Goal: Task Accomplishment & Management: Complete application form

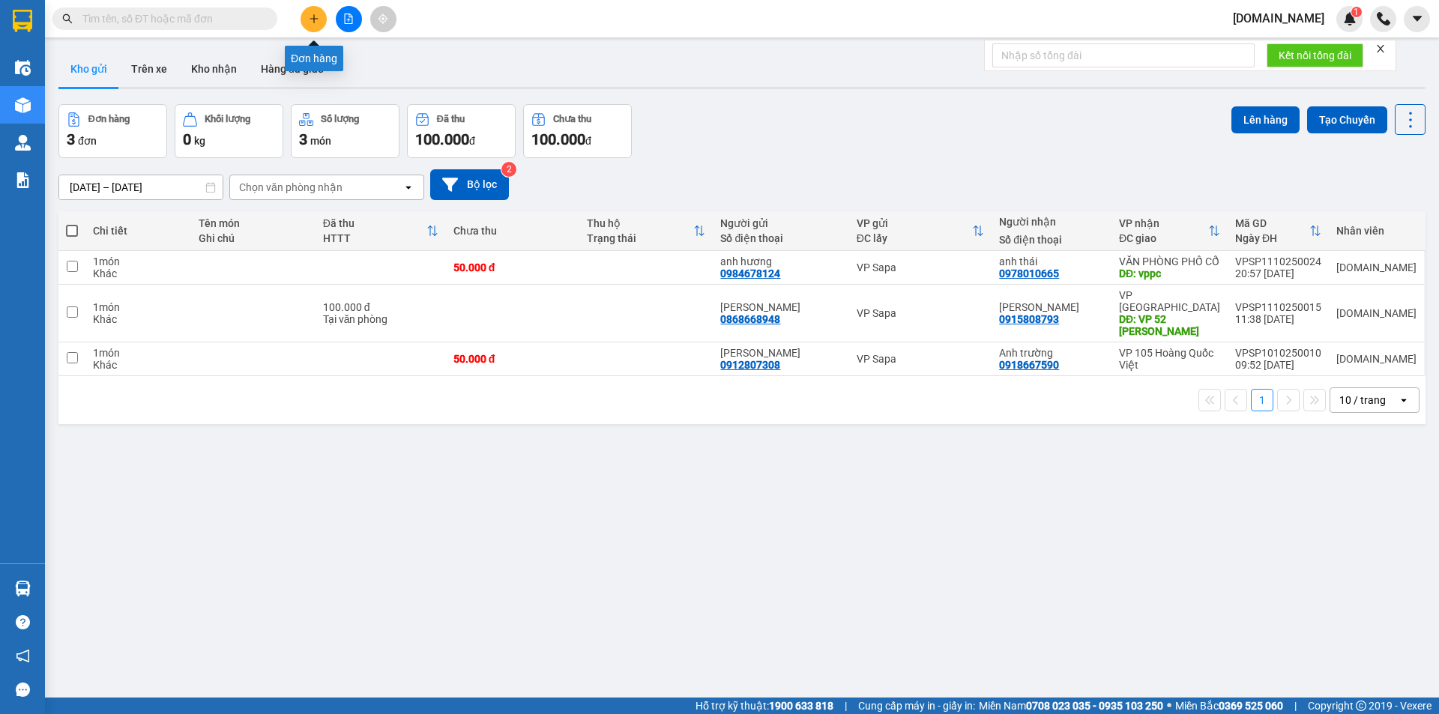
click at [317, 20] on icon "plus" at bounding box center [314, 18] width 10 height 10
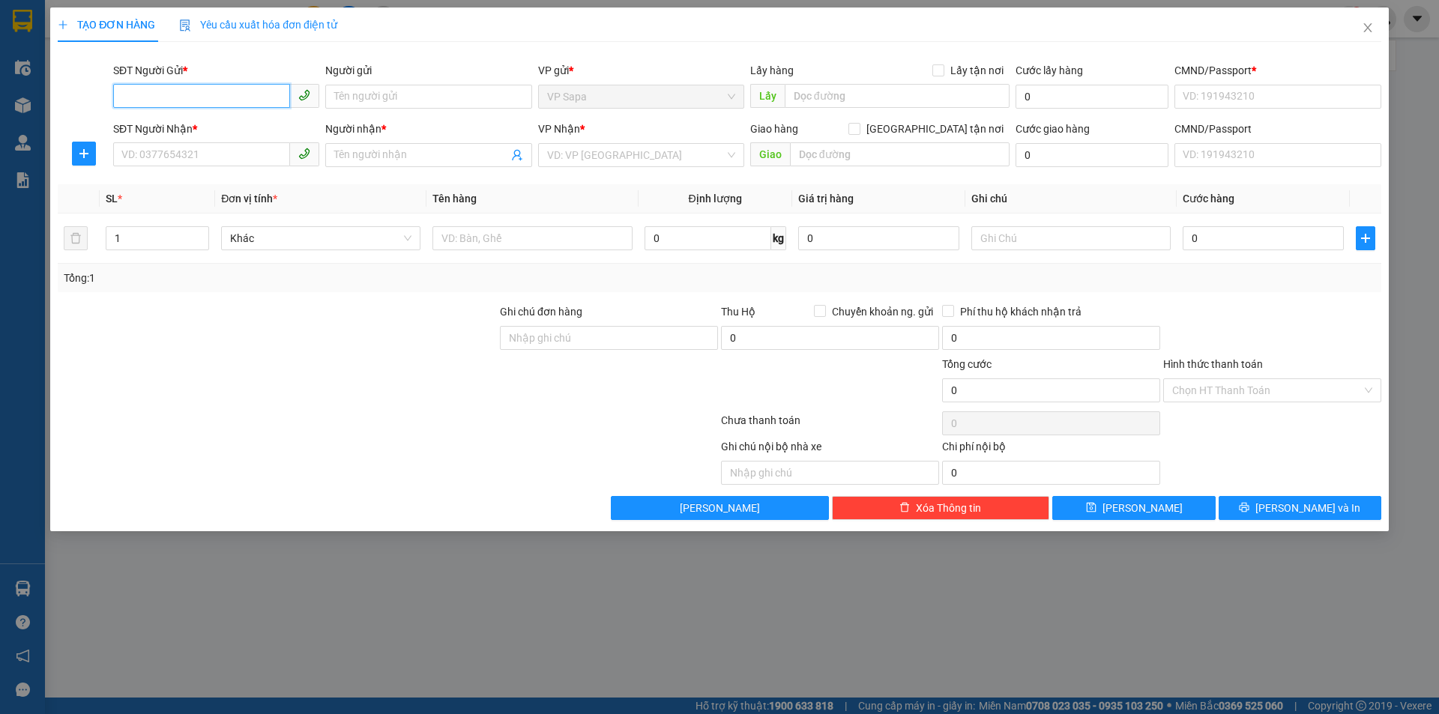
click at [203, 100] on input "SĐT Người Gửi *" at bounding box center [201, 96] width 177 height 24
type input "0988983300"
click at [231, 157] on input "SĐT Người Nhận *" at bounding box center [201, 154] width 177 height 24
drag, startPoint x: 190, startPoint y: 99, endPoint x: 100, endPoint y: 100, distance: 89.2
click at [100, 100] on div "SĐT Người Gửi * 0988983300 0988983300 Người gửi Tên người gửi VP gửi * VP Sapa …" at bounding box center [719, 88] width 1326 height 52
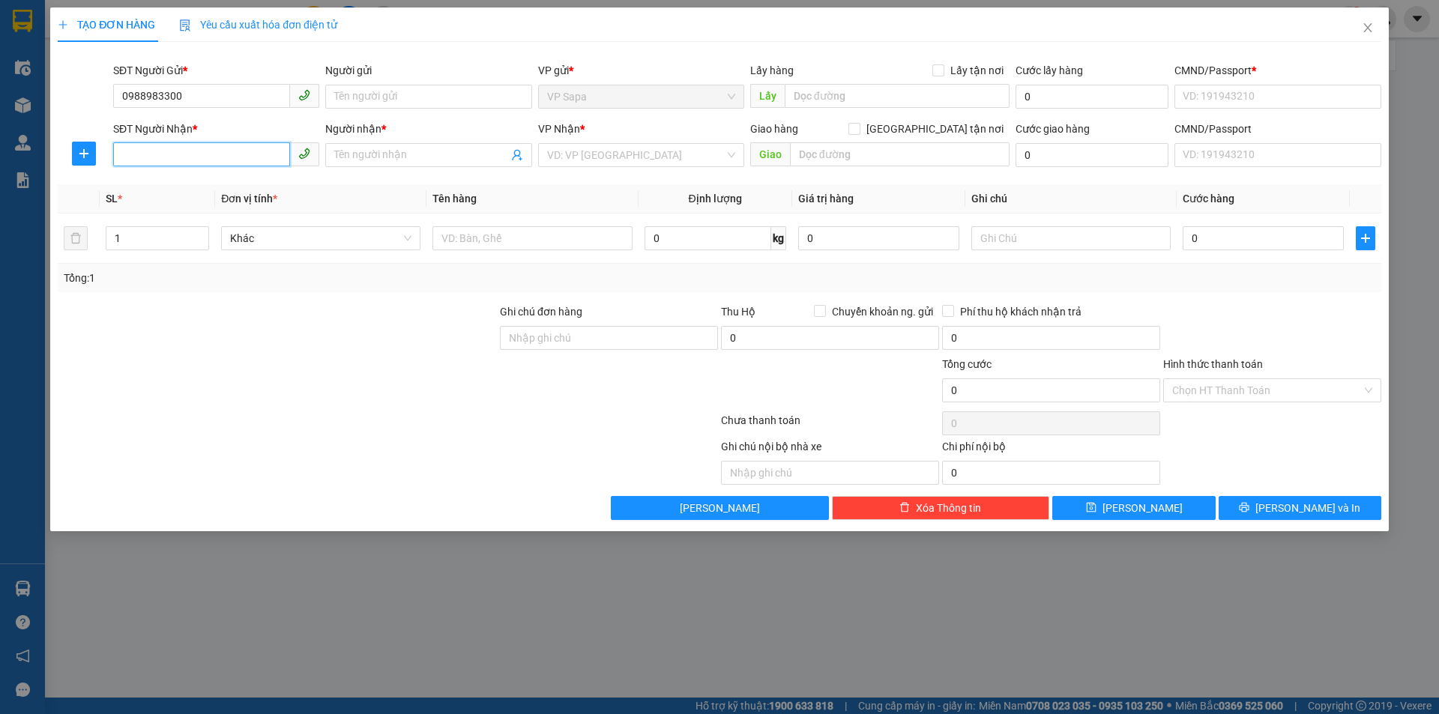
paste input "0988983300"
type input "0988983300"
click at [418, 101] on input "Người gửi" at bounding box center [428, 97] width 206 height 24
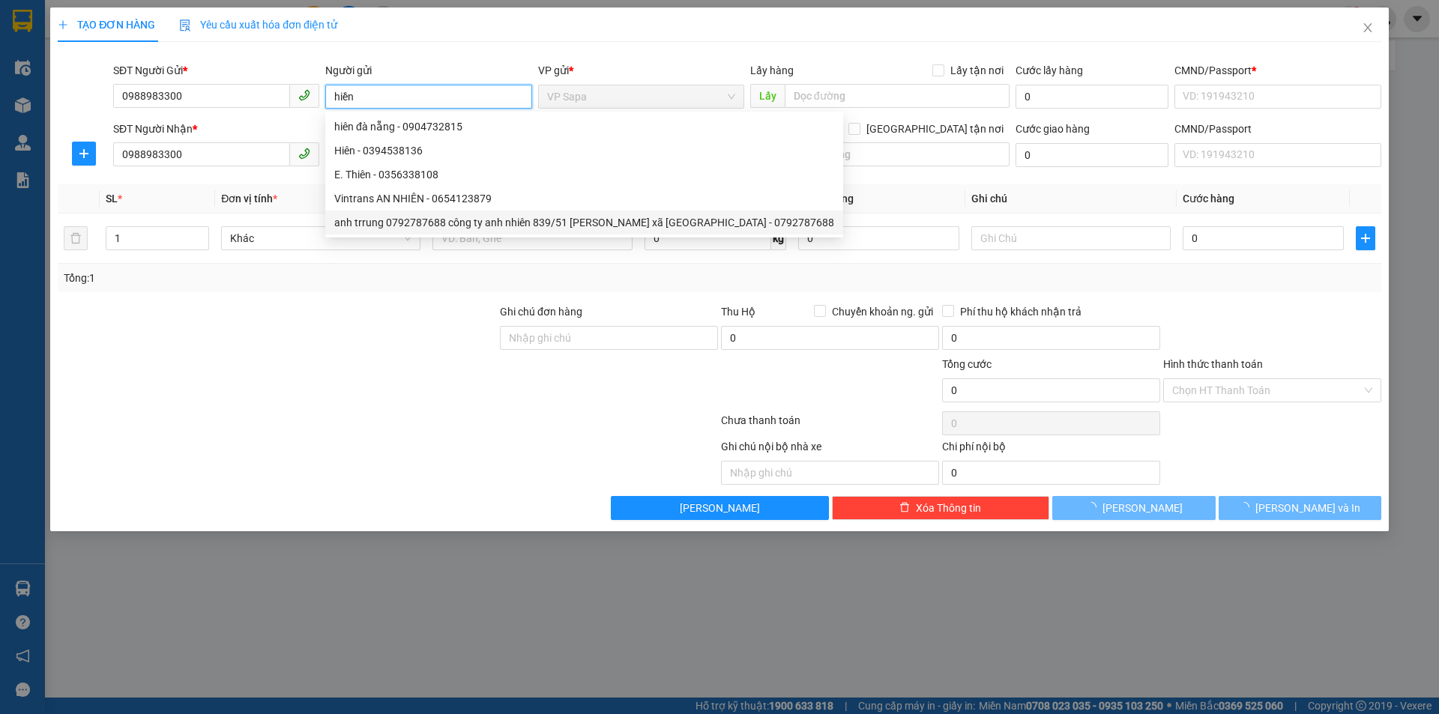
type input "hiền"
click at [318, 290] on div "Tổng: 1" at bounding box center [719, 278] width 1323 height 28
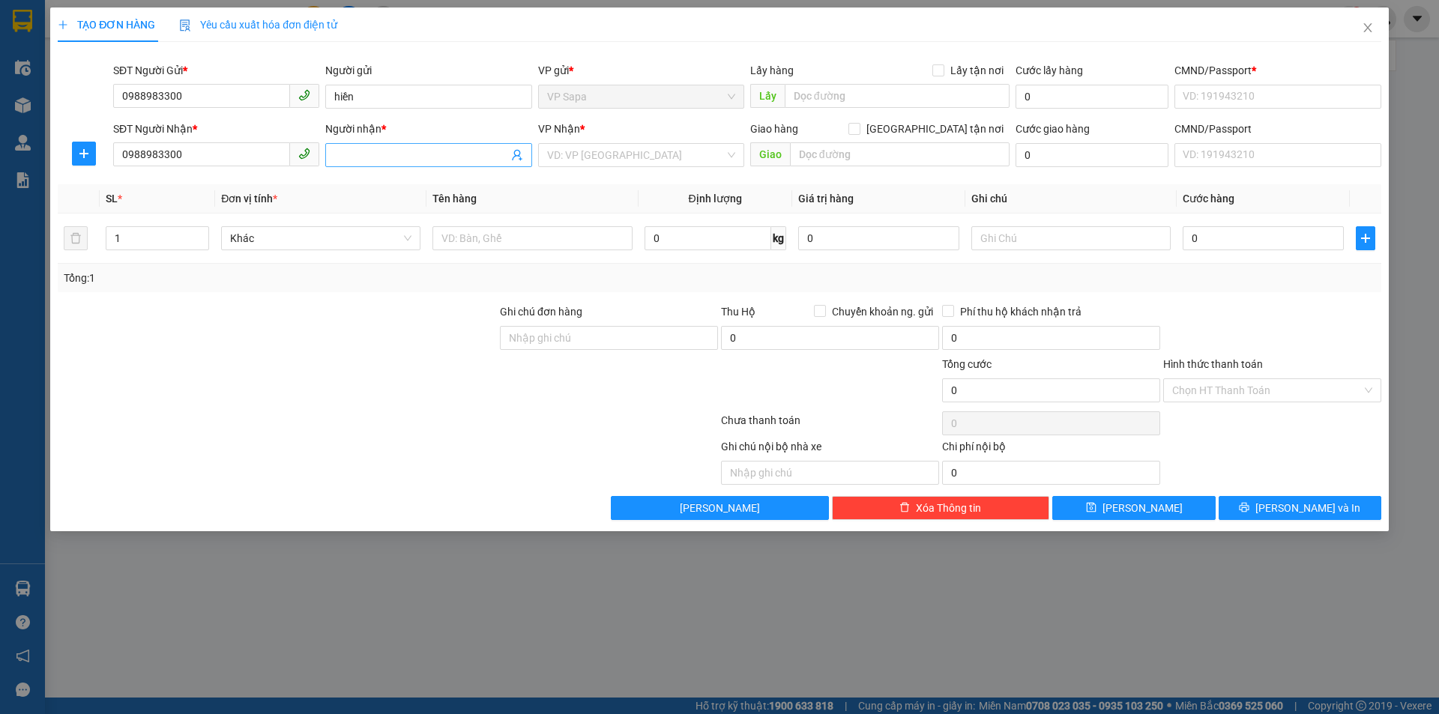
click at [381, 154] on input "Người nhận *" at bounding box center [420, 155] width 173 height 16
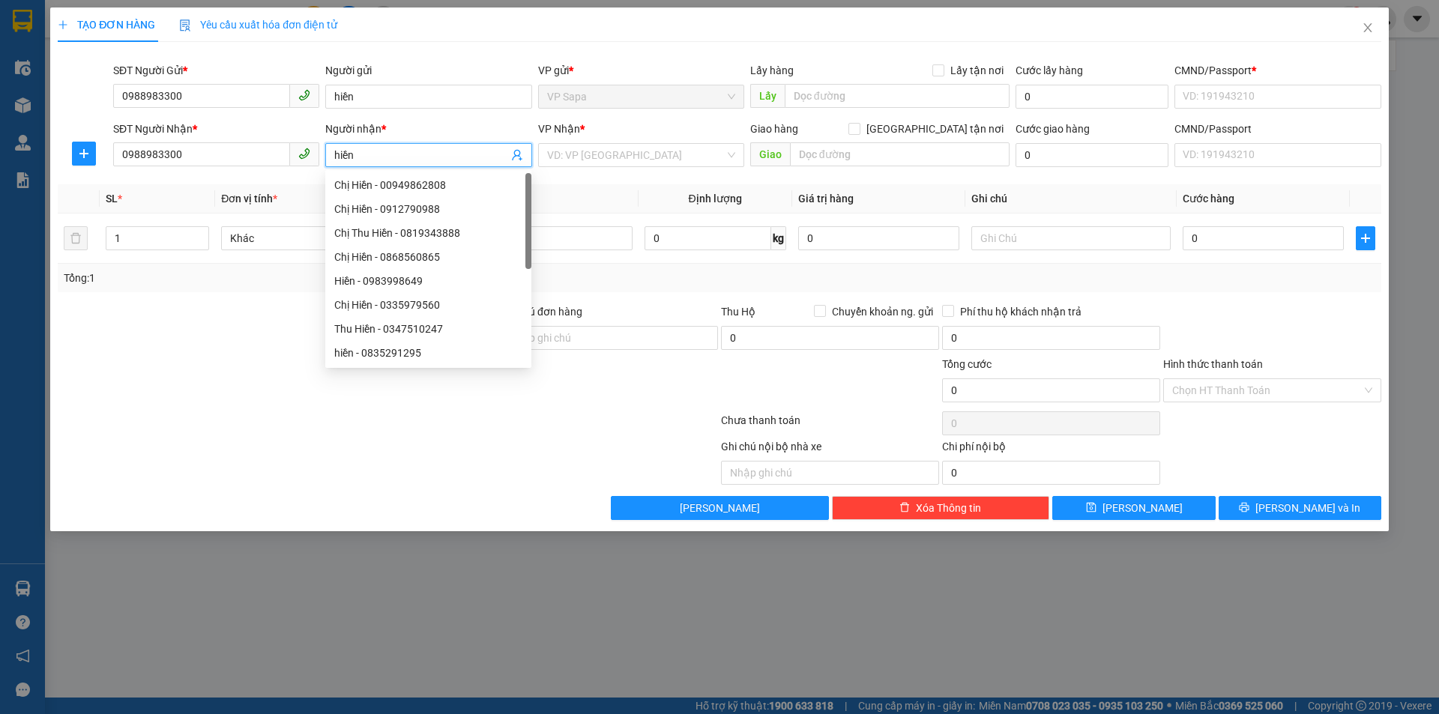
click at [608, 97] on span "VP Sapa" at bounding box center [641, 96] width 188 height 22
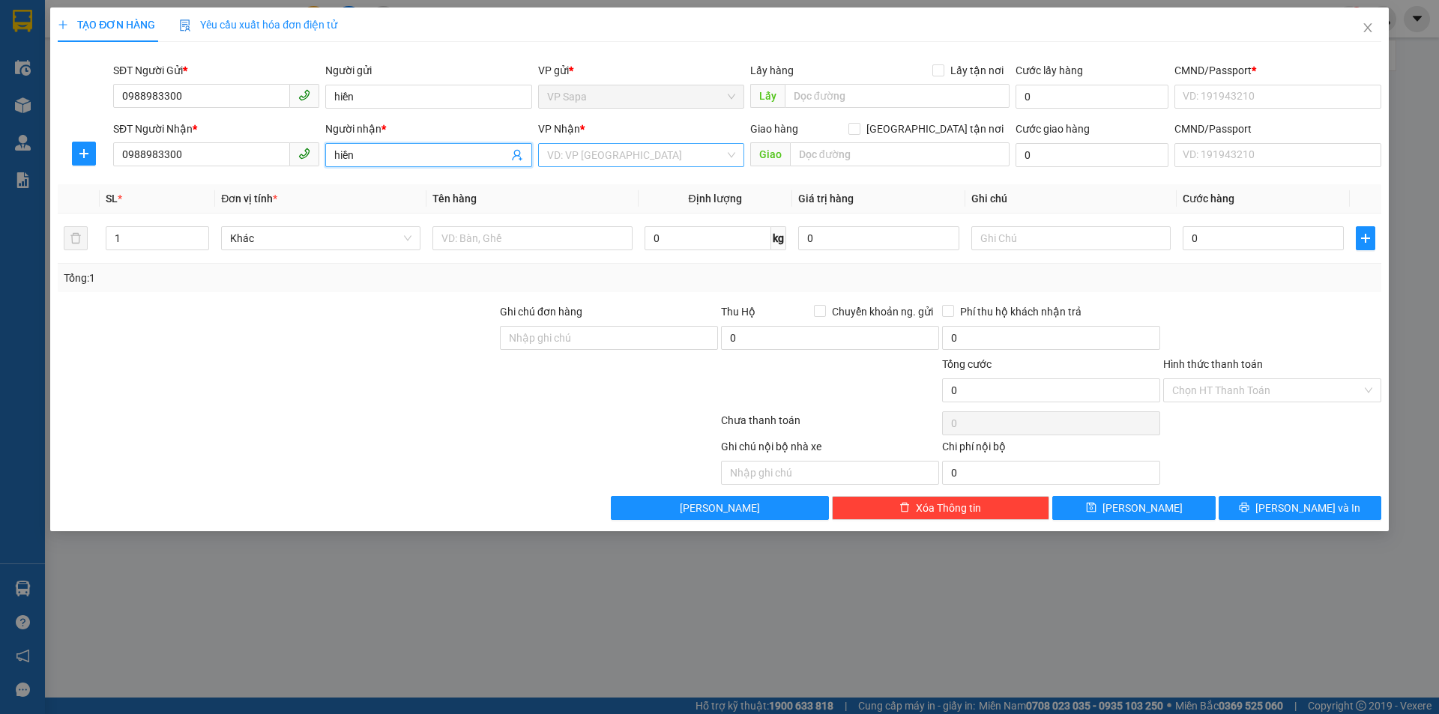
type input "hiền"
click at [644, 155] on input "search" at bounding box center [636, 155] width 178 height 22
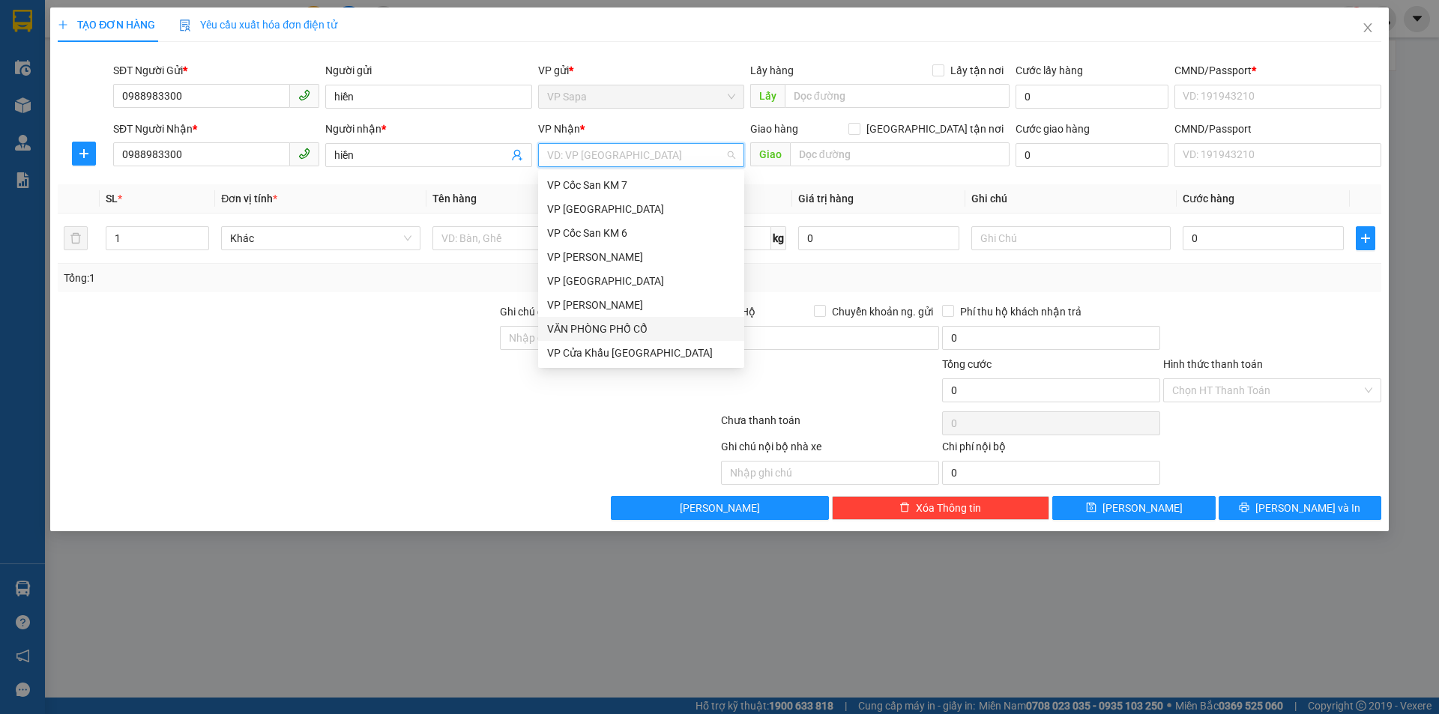
click at [643, 324] on div "VĂN PHÒNG PHỐ CỔ" at bounding box center [641, 329] width 188 height 16
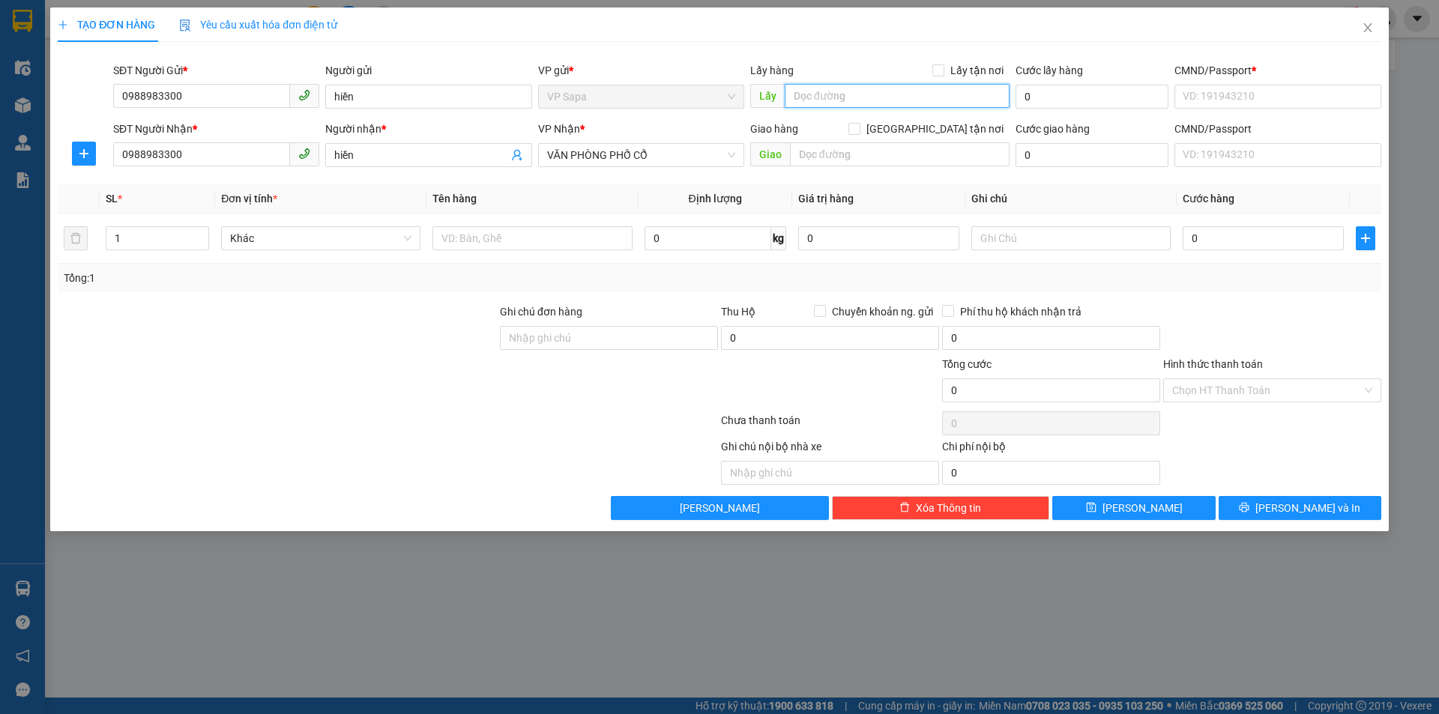
click at [967, 97] on input "text" at bounding box center [896, 96] width 225 height 24
click at [929, 169] on div "Giao hàng [GEOGRAPHIC_DATA] tận nơi [GEOGRAPHIC_DATA]" at bounding box center [879, 147] width 259 height 52
click at [929, 159] on input "text" at bounding box center [900, 154] width 220 height 24
type input "vp le lai"
click at [1059, 158] on input "0" at bounding box center [1091, 155] width 153 height 24
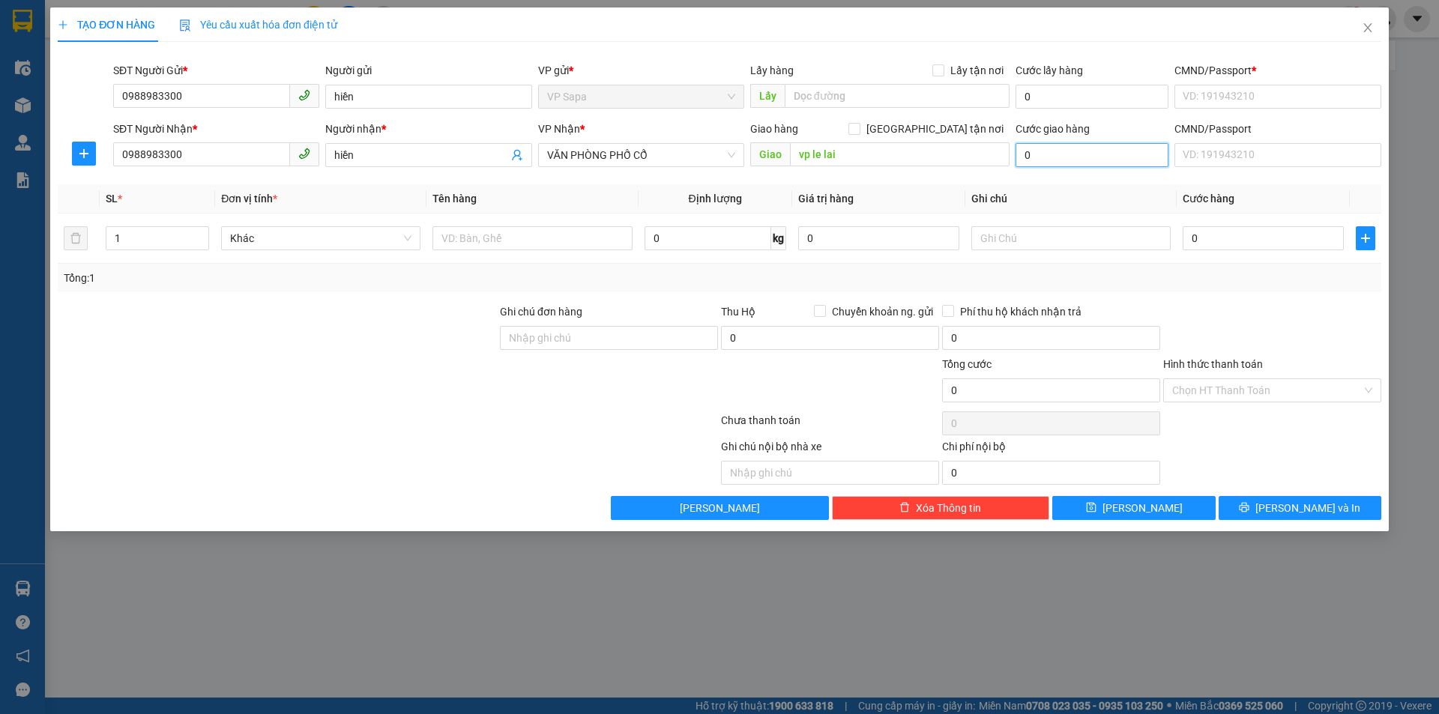
type input "5"
type input "50.000"
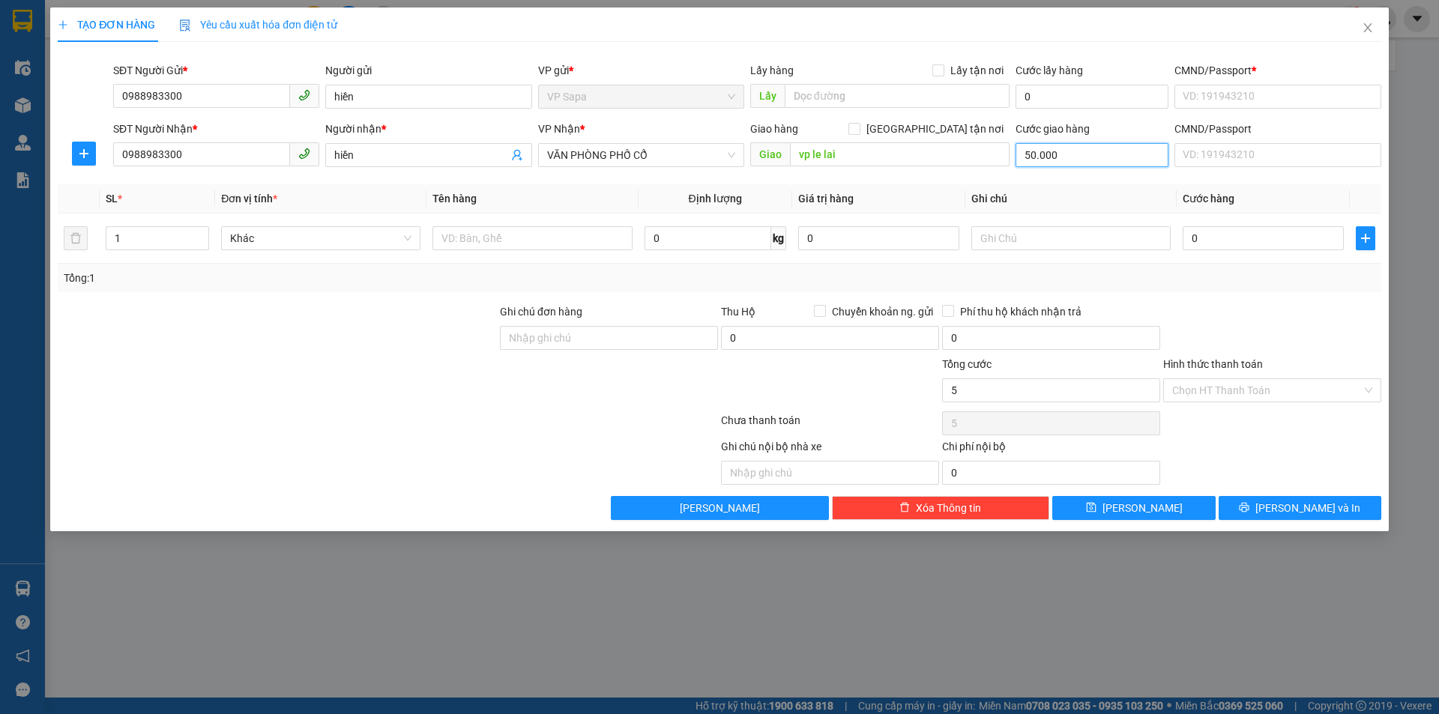
type input "50.000"
click at [848, 101] on input "text" at bounding box center [896, 96] width 225 height 24
click at [1281, 102] on input "CMND/Passport *" at bounding box center [1277, 97] width 206 height 24
type input "123344444"
click at [1266, 154] on input "CMND/Passport" at bounding box center [1277, 155] width 206 height 24
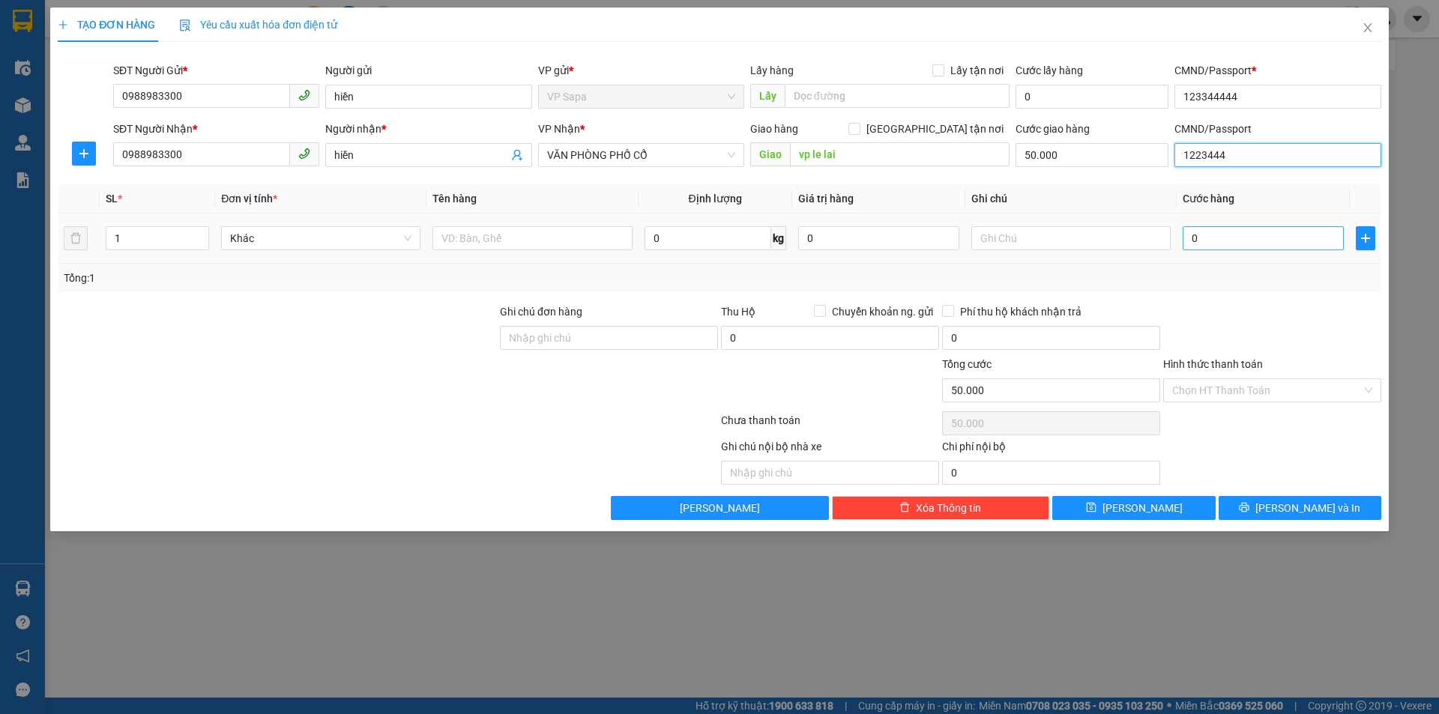
type input "1223444"
drag, startPoint x: 1212, startPoint y: 245, endPoint x: 1197, endPoint y: 232, distance: 19.6
click at [1197, 232] on input "0" at bounding box center [1262, 238] width 161 height 24
click at [1213, 233] on input "0" at bounding box center [1262, 238] width 161 height 24
click at [1212, 241] on input "0" at bounding box center [1262, 238] width 161 height 24
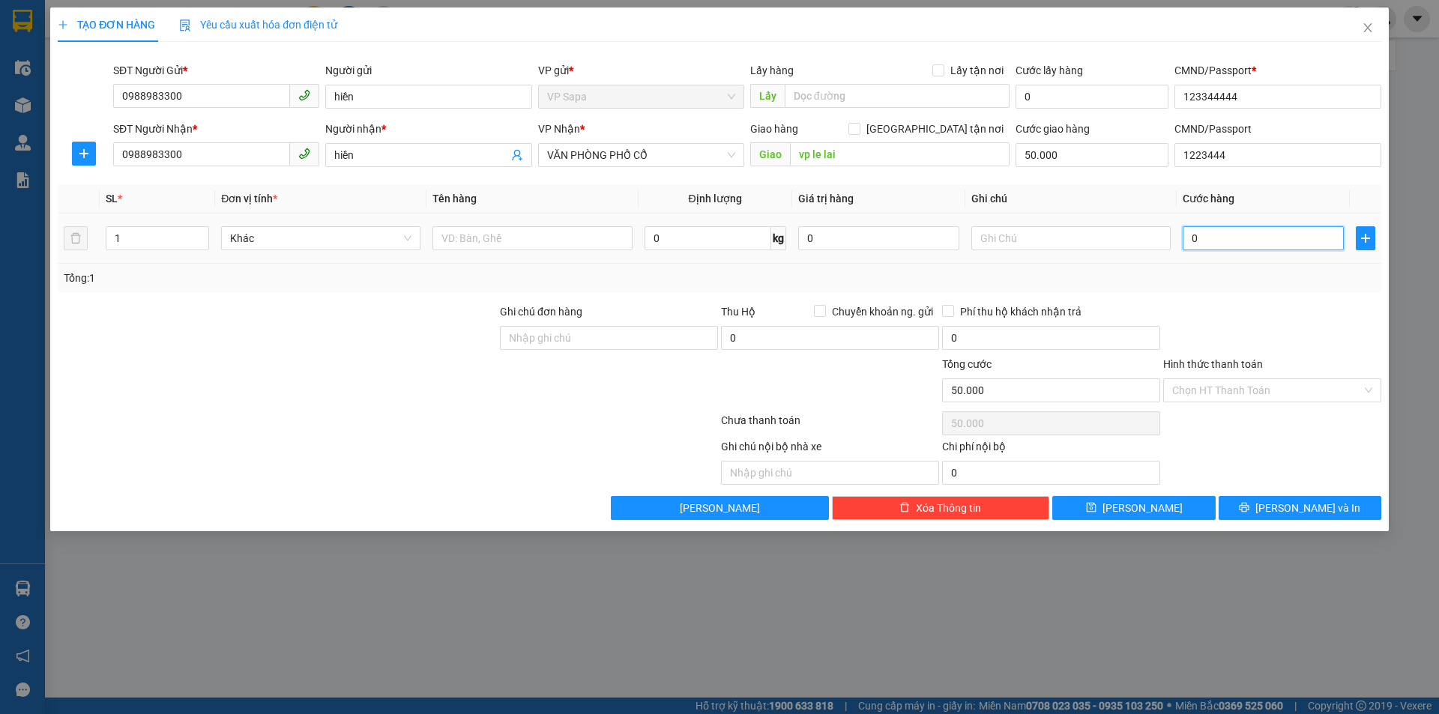
drag, startPoint x: 1212, startPoint y: 241, endPoint x: 1179, endPoint y: 251, distance: 33.7
click at [1179, 251] on td "0" at bounding box center [1262, 239] width 173 height 50
type input "5"
type input "50.005"
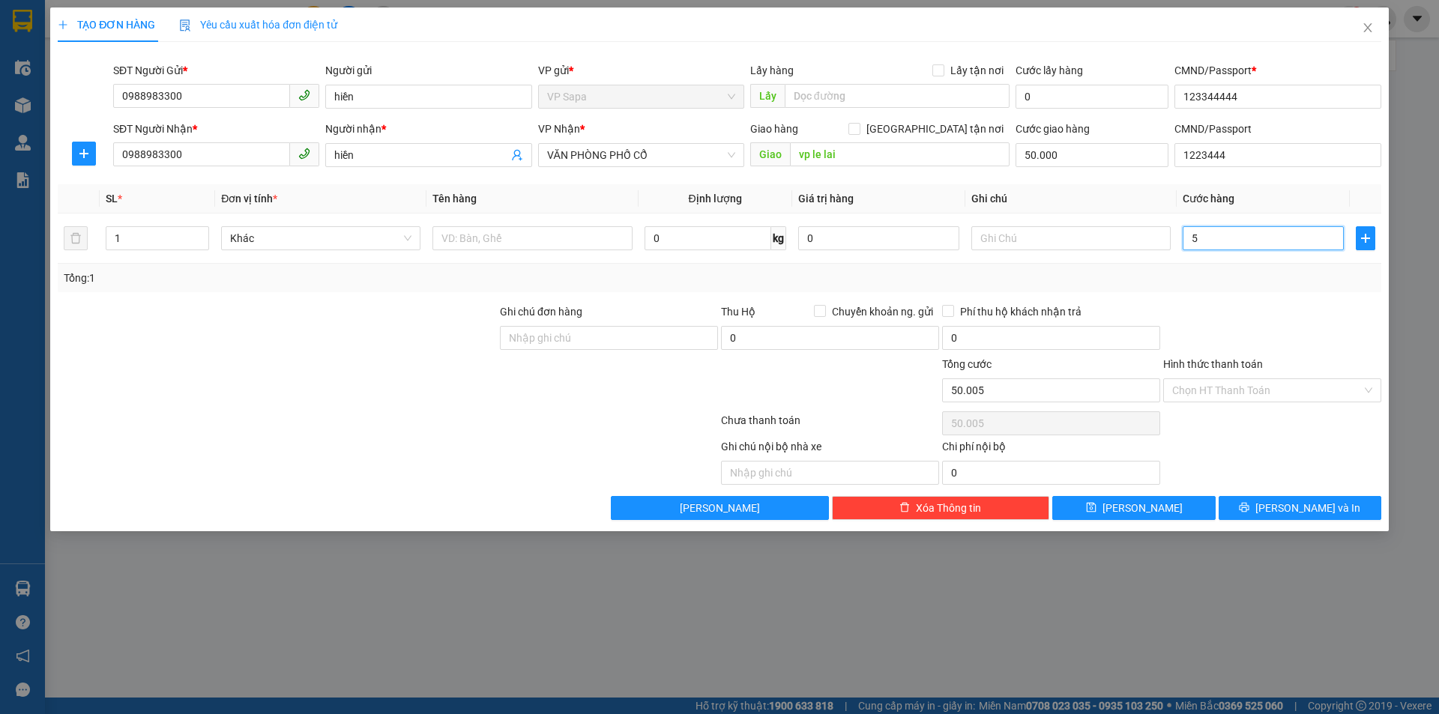
type input "50"
type input "50.050"
type input "500"
type input "50.500"
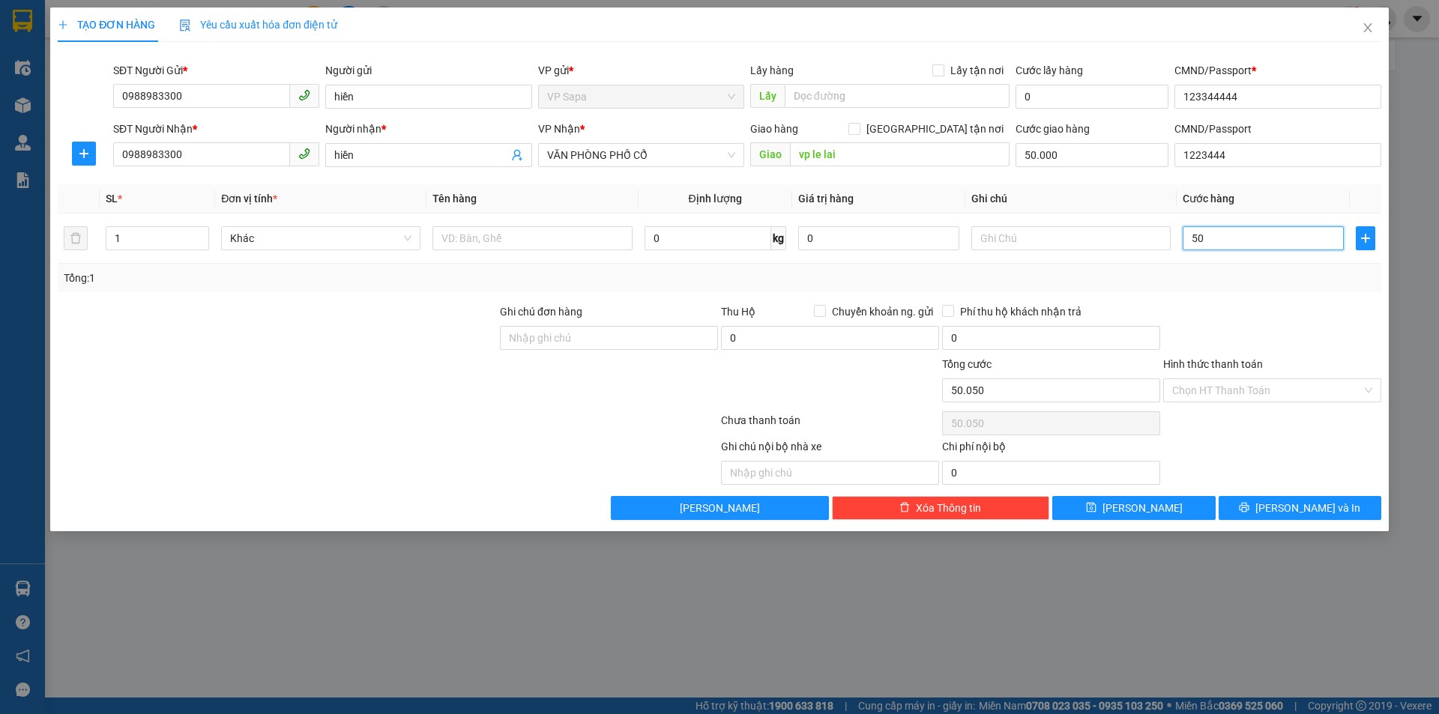
type input "50.500"
type input "5.000"
type input "55.000"
type input "50.000"
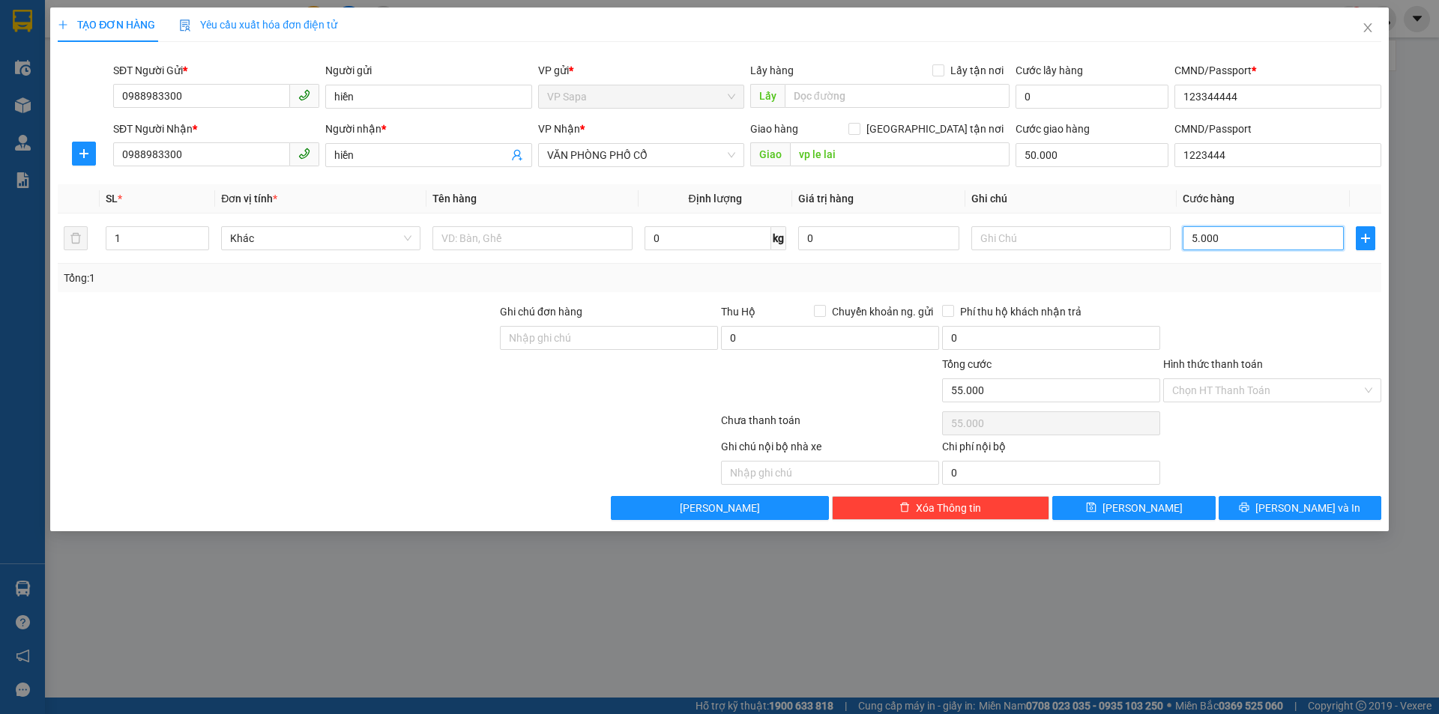
type input "100.000"
type input "5.000"
type input "55.000"
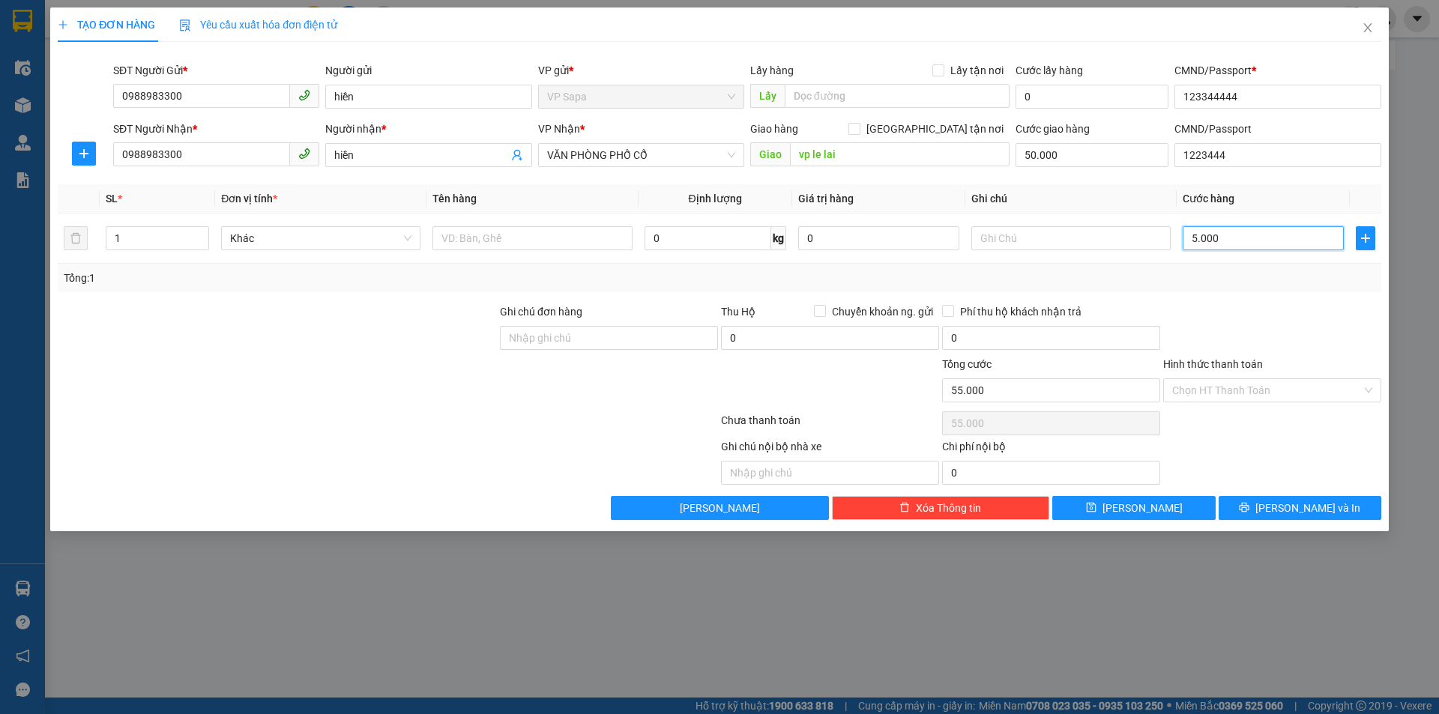
type input "500"
type input "50.500"
type input "50"
type input "50.050"
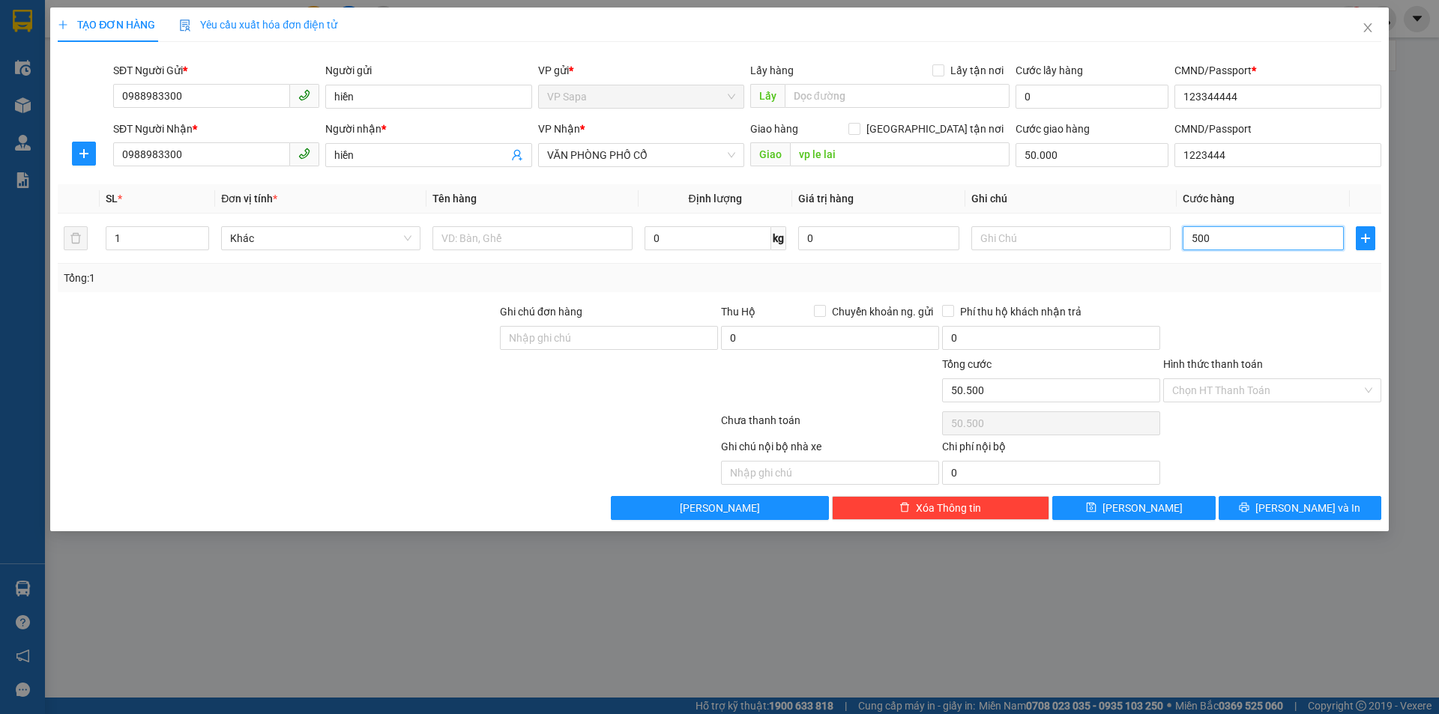
type input "50.050"
type input "5"
type input "50.005"
type input "0"
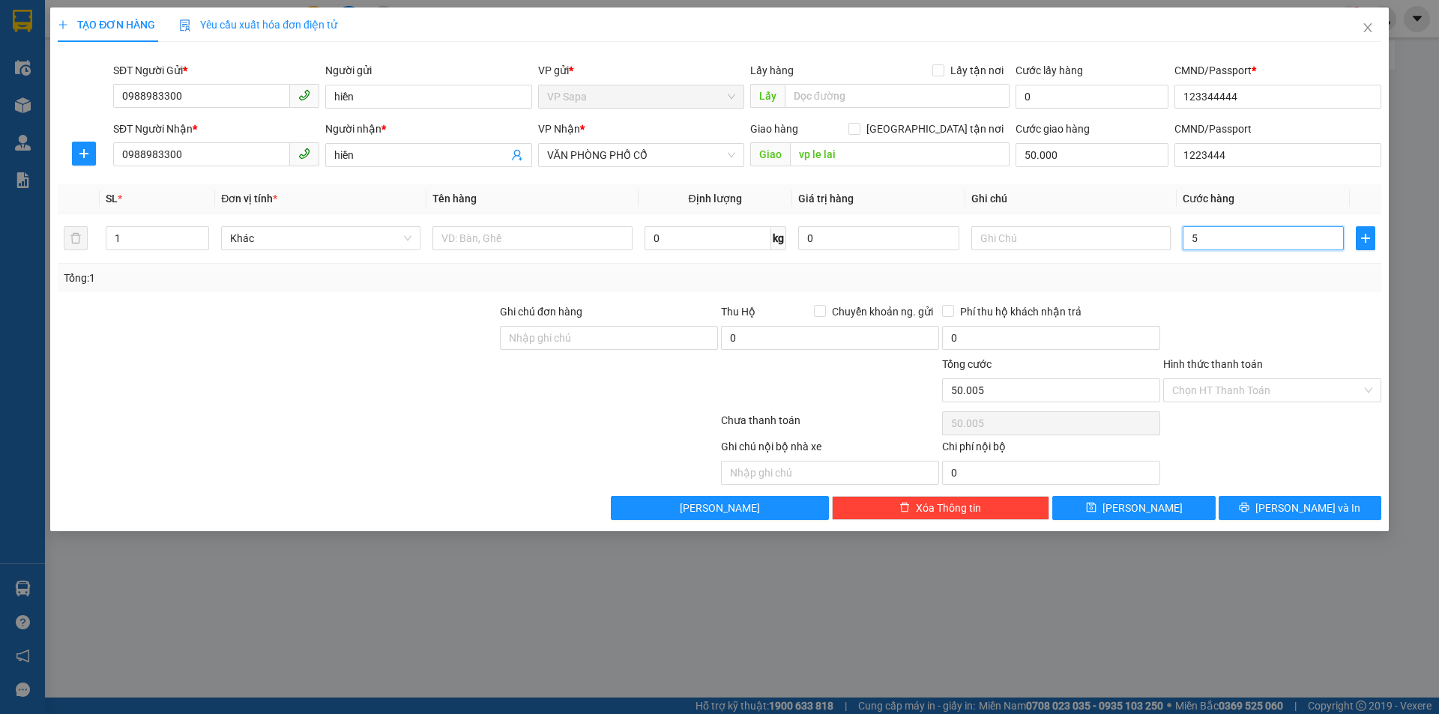
type input "50.000"
click at [1270, 391] on input "Hình thức thanh toán" at bounding box center [1267, 390] width 190 height 22
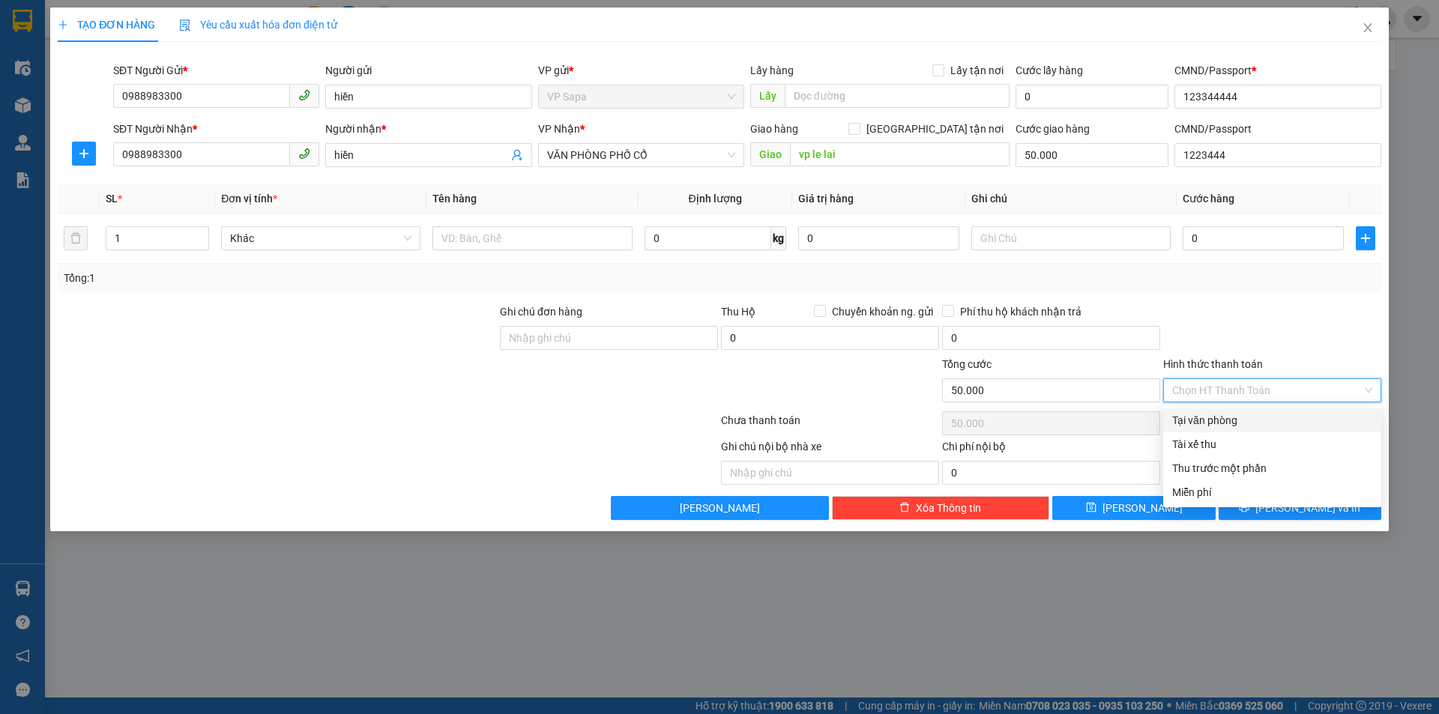
click at [1286, 319] on div at bounding box center [1271, 329] width 221 height 52
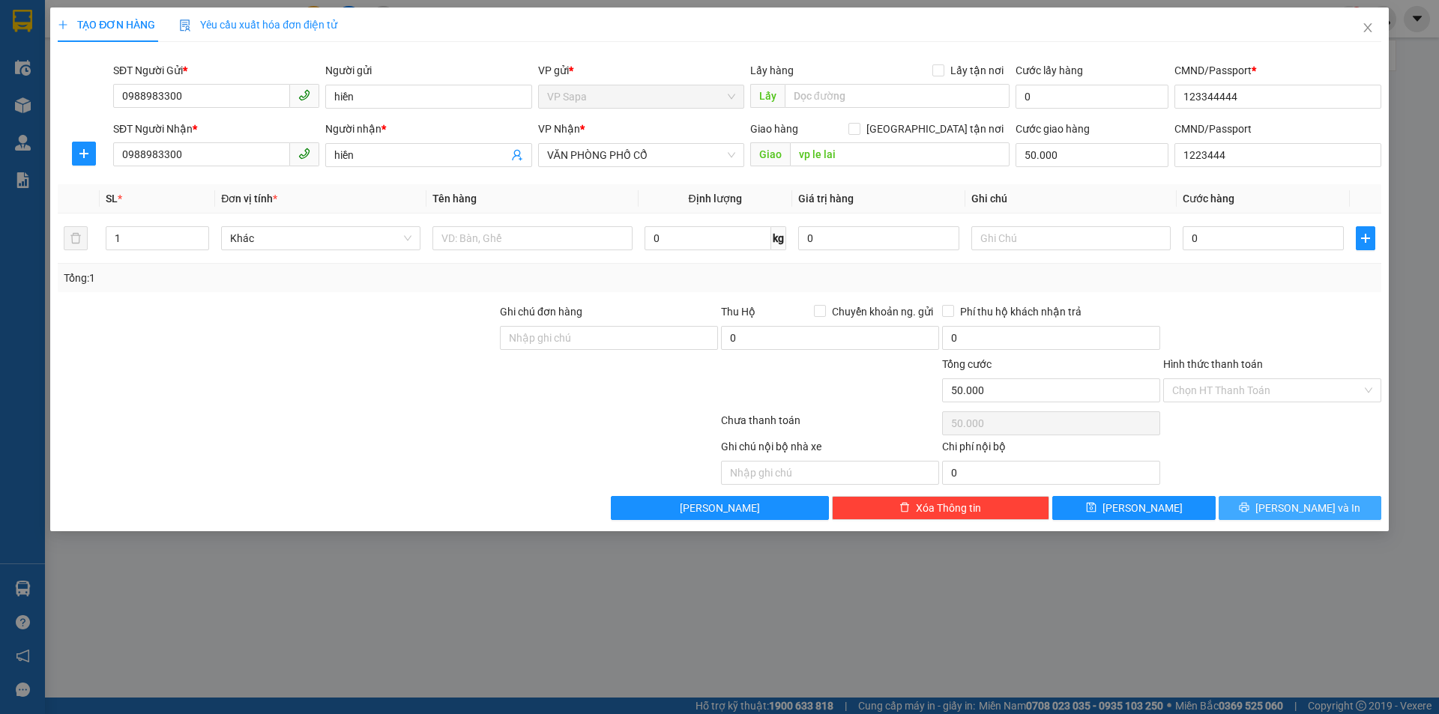
click at [1298, 508] on span "[PERSON_NAME] và In" at bounding box center [1307, 508] width 105 height 16
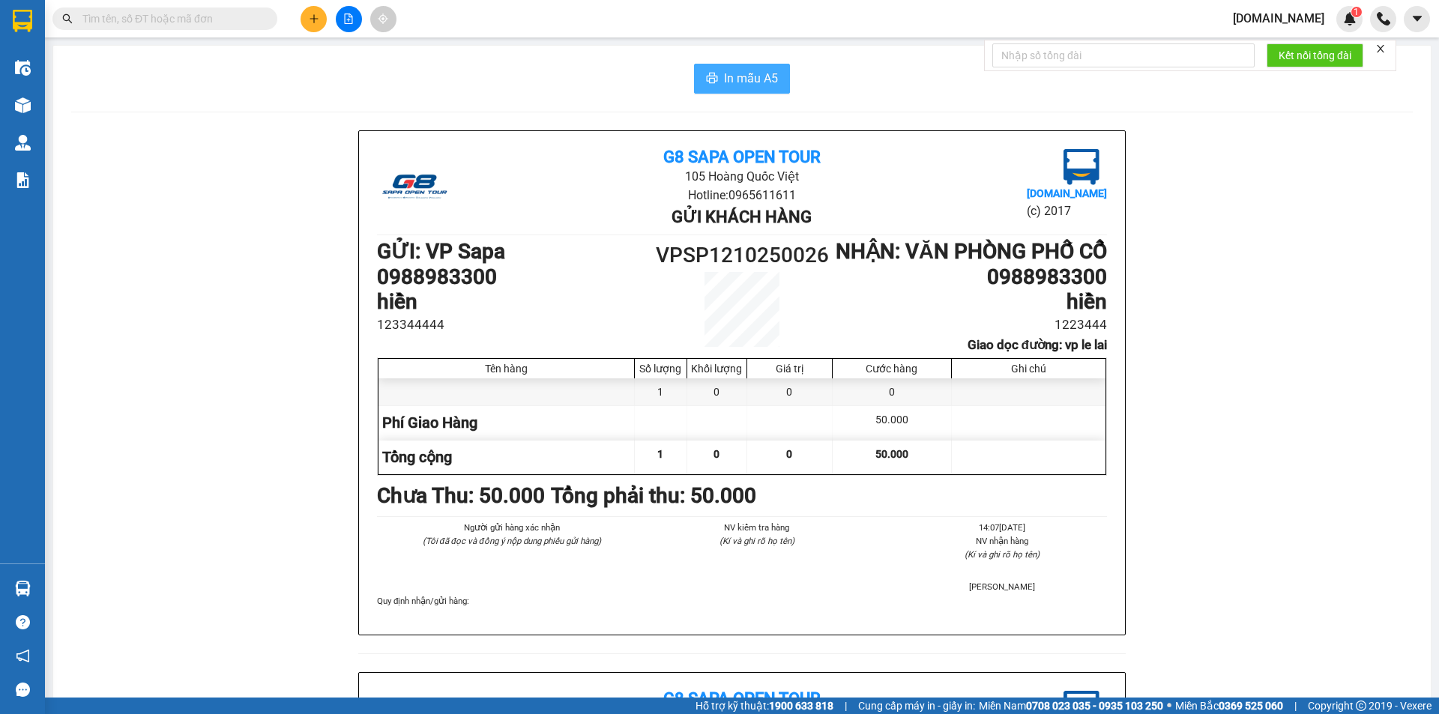
click at [704, 71] on button "In mẫu A5" at bounding box center [742, 79] width 96 height 30
